Goal: Task Accomplishment & Management: Complete application form

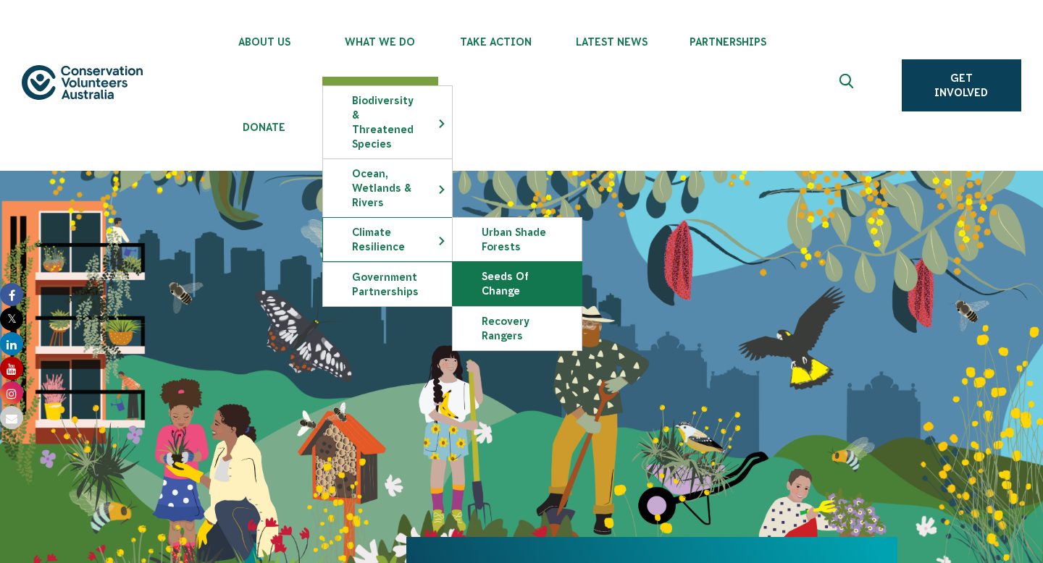
click at [467, 265] on link "Seeds of Change" at bounding box center [517, 283] width 129 height 43
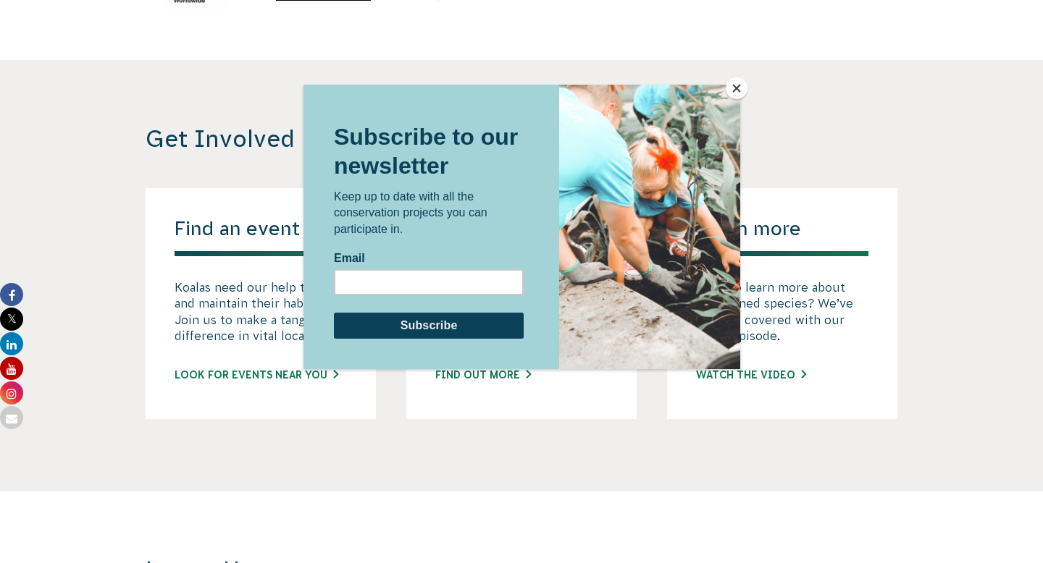
scroll to position [3027, 0]
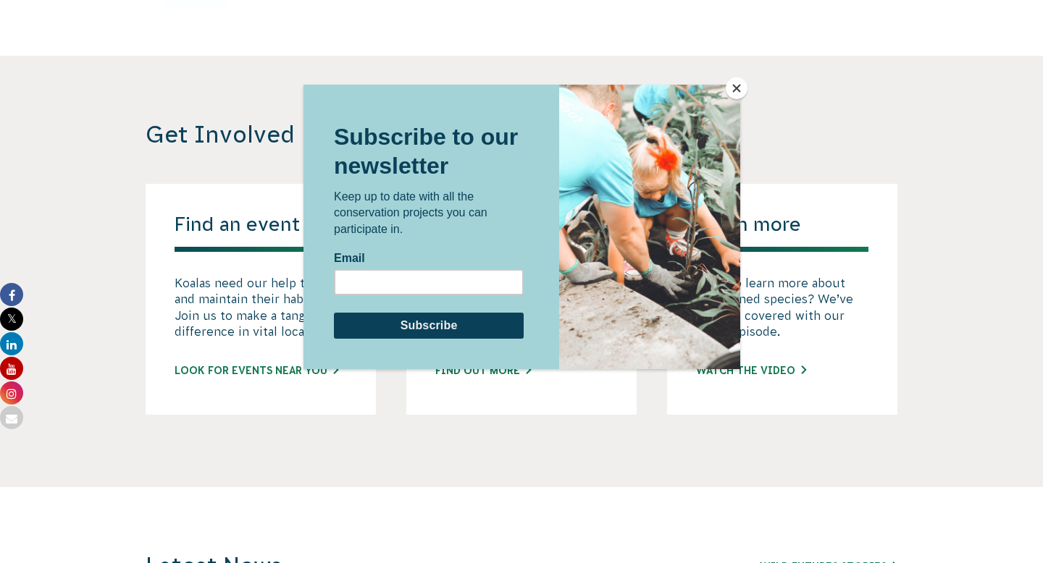
click at [243, 254] on div at bounding box center [521, 281] width 1043 height 563
click at [253, 369] on div at bounding box center [521, 281] width 1043 height 563
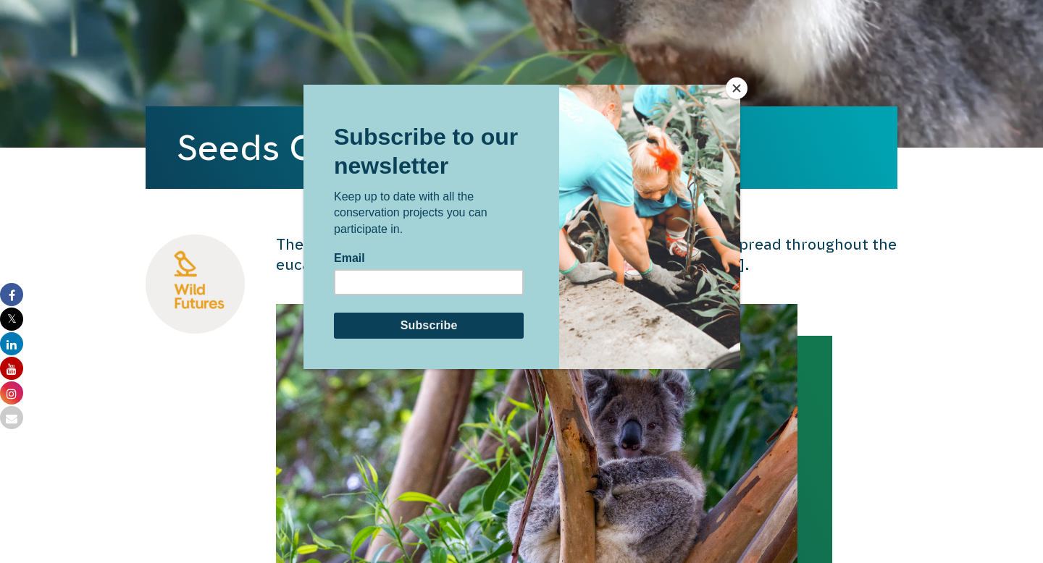
scroll to position [0, 0]
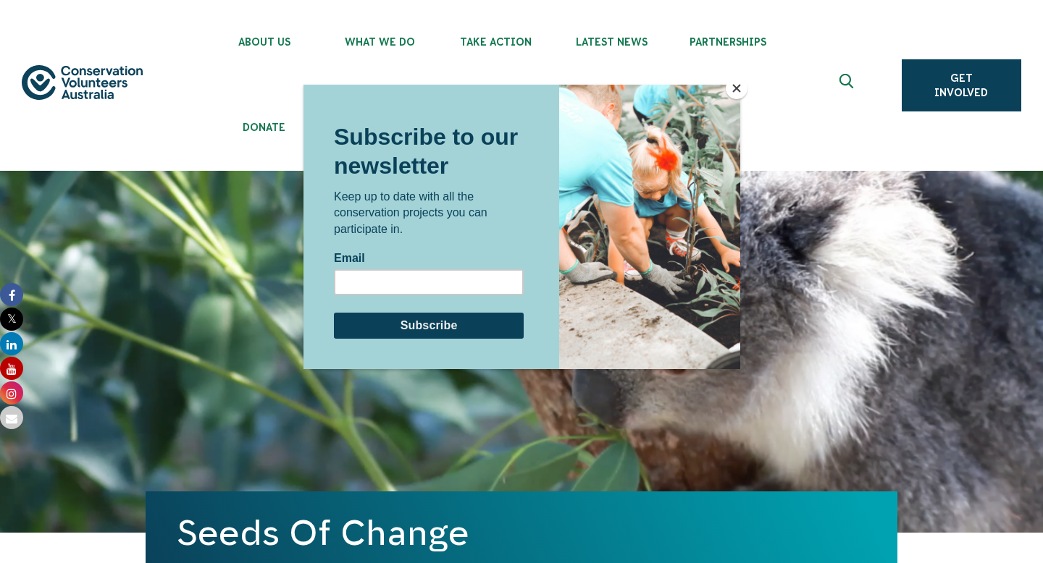
click at [264, 89] on div at bounding box center [521, 281] width 1043 height 563
click at [471, 43] on div at bounding box center [521, 281] width 1043 height 563
click at [734, 89] on button "Close" at bounding box center [737, 88] width 22 height 22
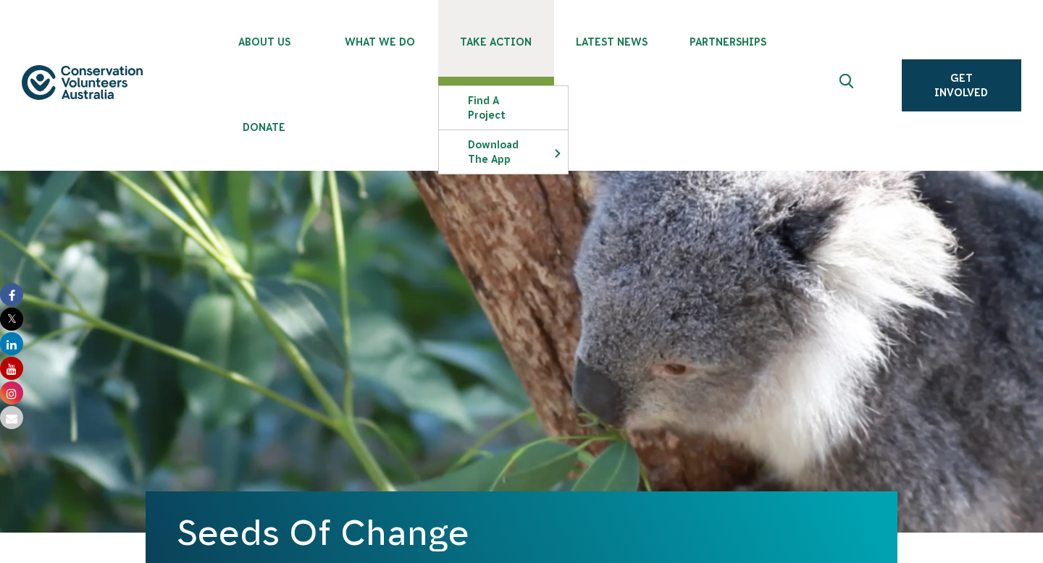
click at [514, 47] on span "Take Action" at bounding box center [496, 42] width 116 height 12
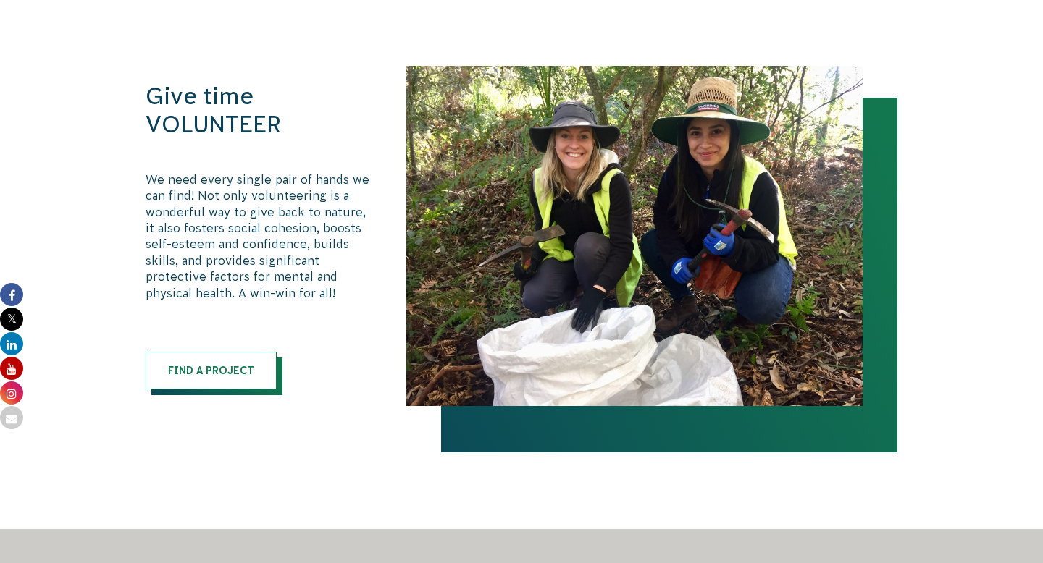
scroll to position [870, 0]
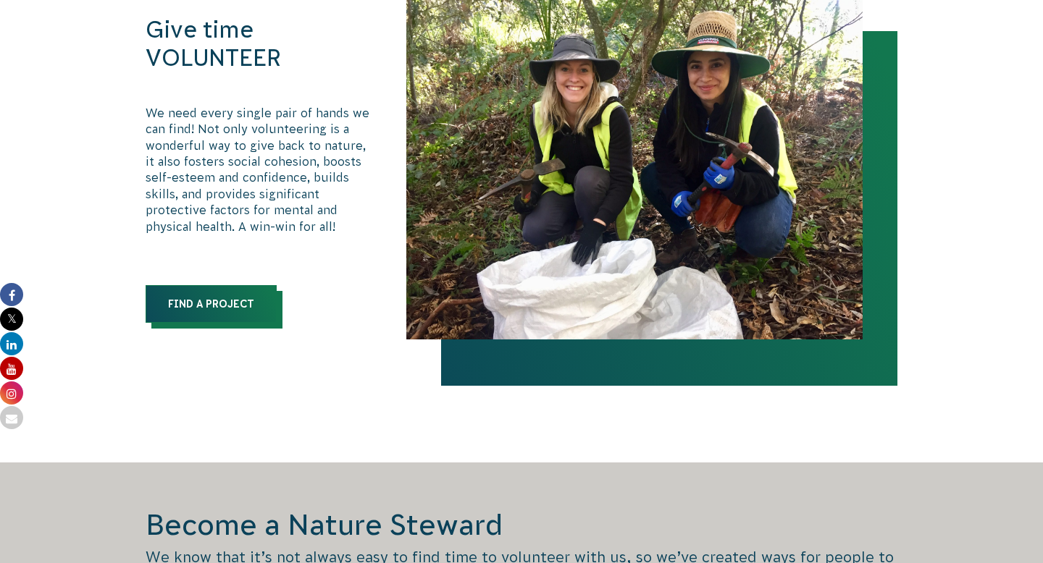
click at [241, 303] on link "Find a Project" at bounding box center [211, 304] width 131 height 38
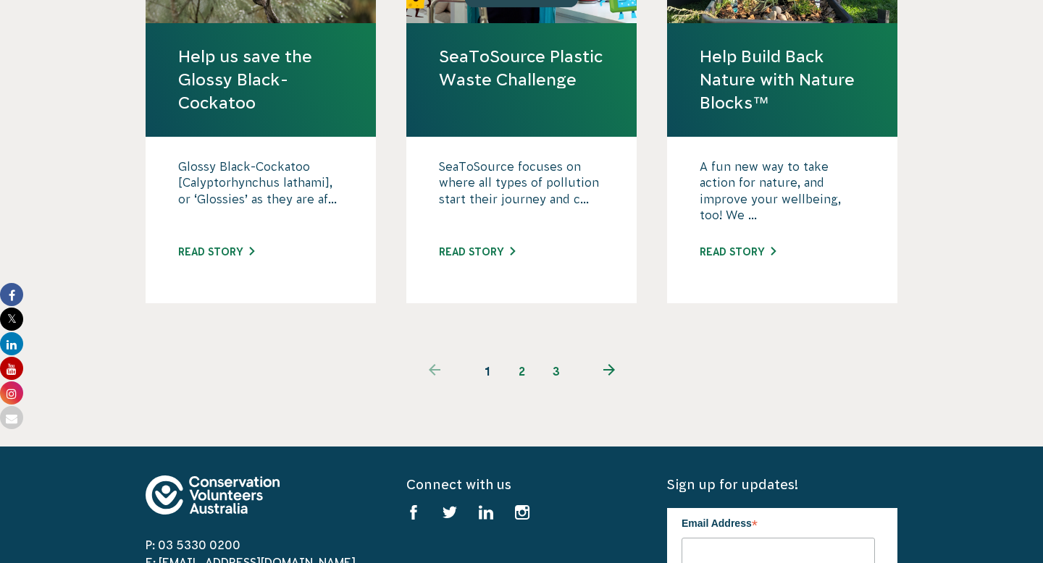
scroll to position [1677, 0]
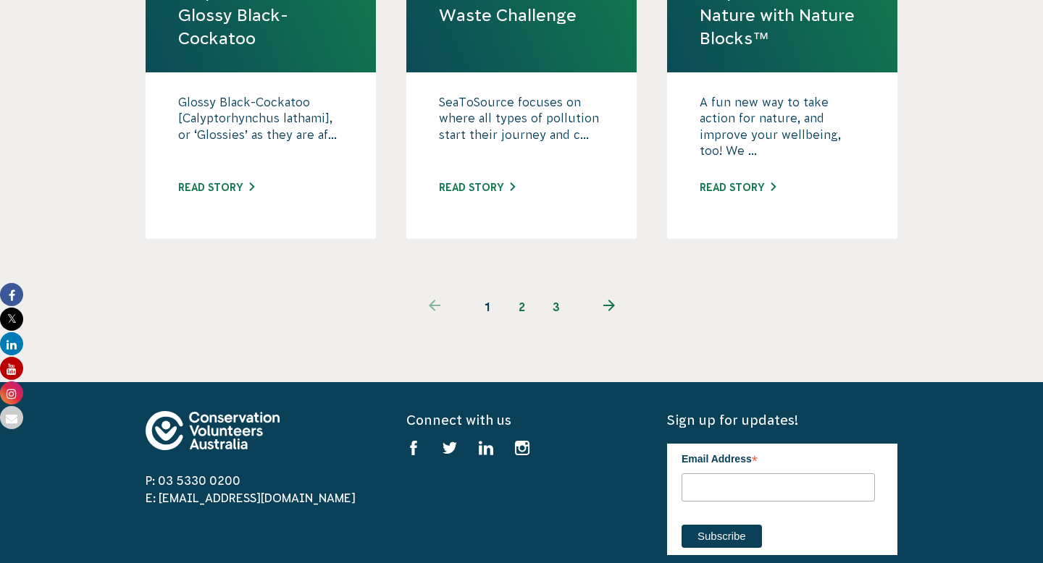
click at [525, 290] on link "2" at bounding box center [521, 307] width 35 height 35
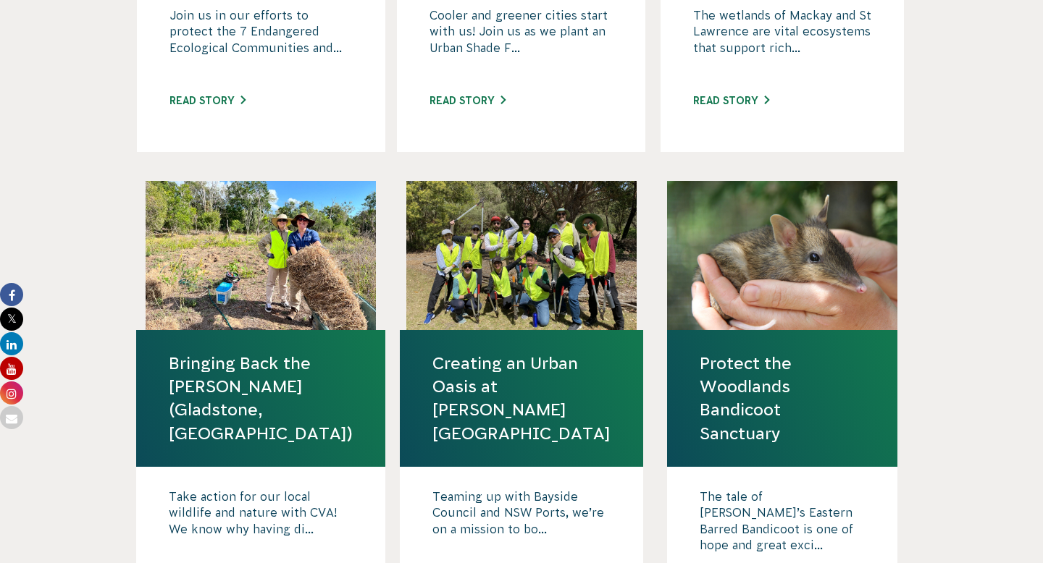
scroll to position [1622, 0]
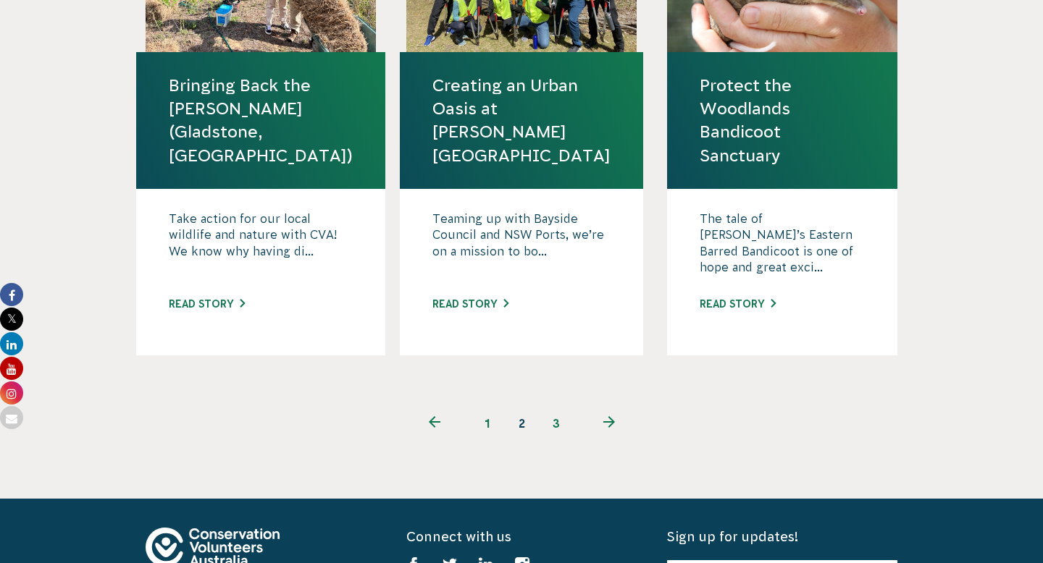
click at [561, 406] on link "3" at bounding box center [556, 423] width 35 height 35
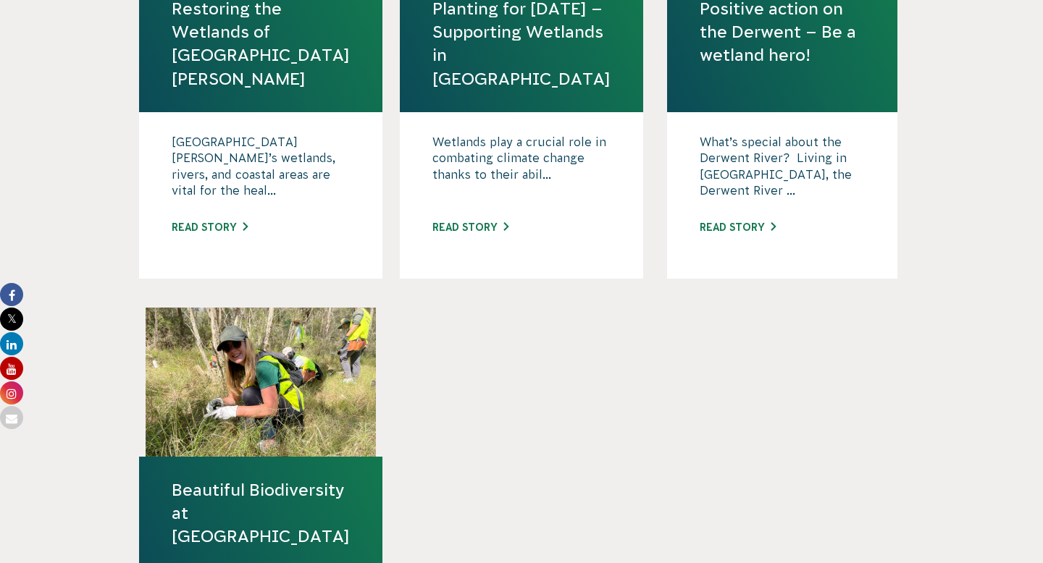
scroll to position [239, 0]
